Goal: Task Accomplishment & Management: Complete application form

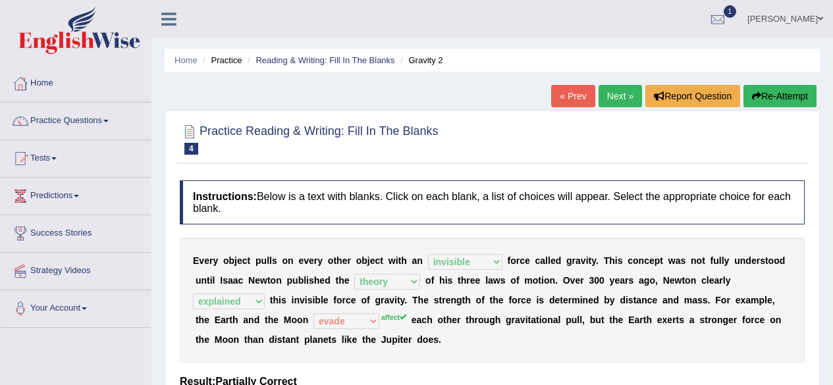
select select "invisible"
select select "theory"
select select "explained"
select select "evade"
